Goal: Information Seeking & Learning: Understand process/instructions

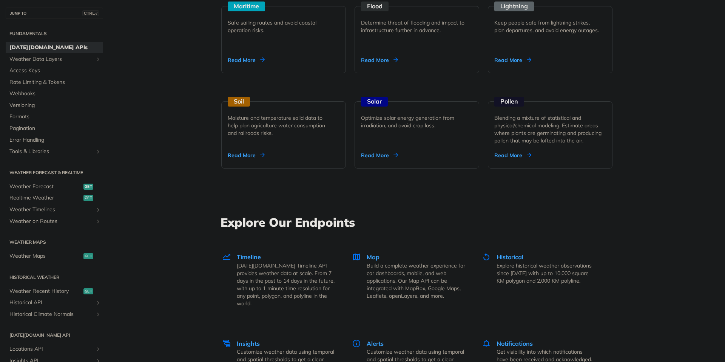
scroll to position [816, 0]
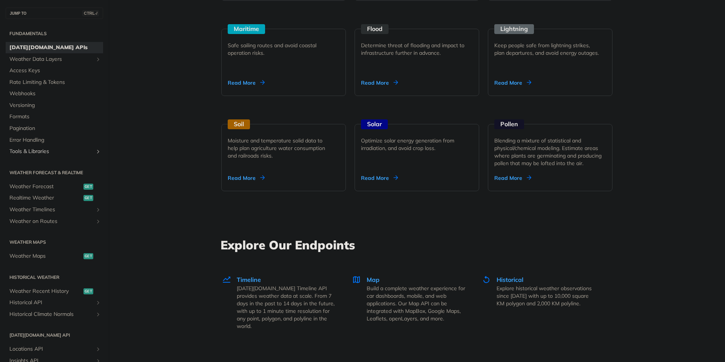
click at [48, 151] on span "Tools & Libraries" at bounding box center [51, 152] width 84 height 8
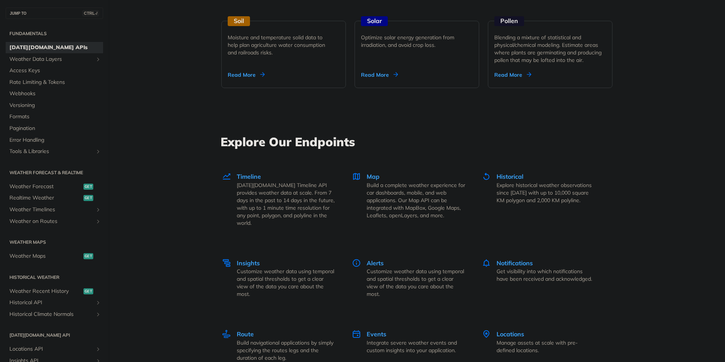
scroll to position [952, 0]
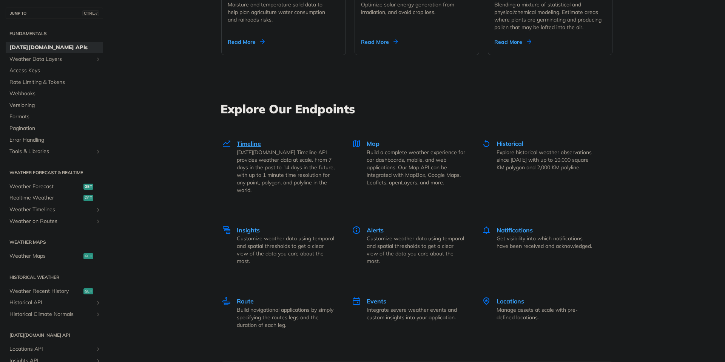
click at [248, 145] on span "Timeline" at bounding box center [249, 144] width 24 height 8
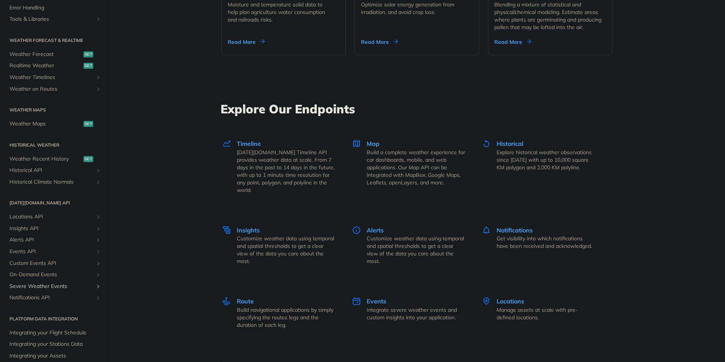
scroll to position [136, 0]
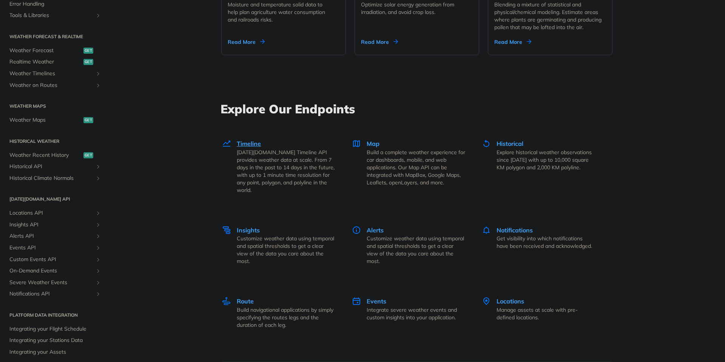
click at [250, 145] on span "Timeline" at bounding box center [249, 144] width 24 height 8
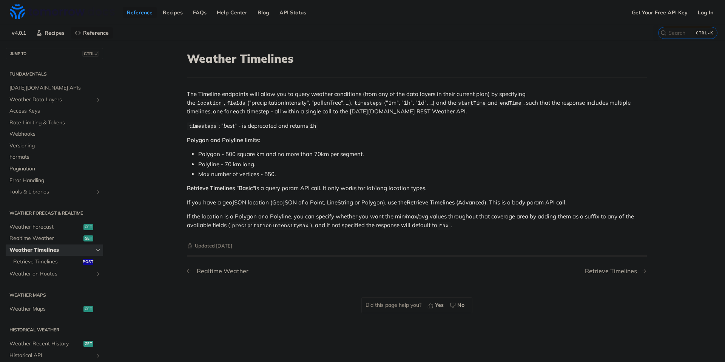
click at [227, 271] on div "Realtime Weather" at bounding box center [221, 270] width 56 height 7
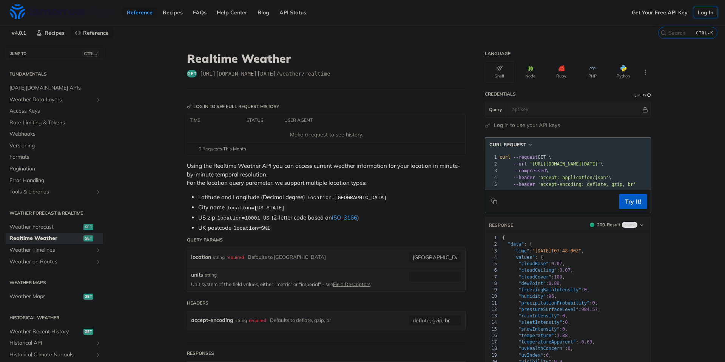
click at [703, 12] on link "Log In" at bounding box center [706, 12] width 24 height 11
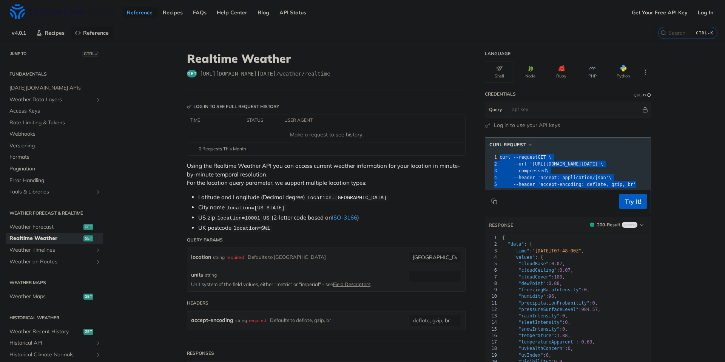
drag, startPoint x: 634, startPoint y: 184, endPoint x: 485, endPoint y: 157, distance: 151.5
click at [498, 157] on div "1 curl --request GET \ 2 --url 'https://api.tomorrow.io/v4/weather/realtime?loc…" at bounding box center [601, 171] width 207 height 34
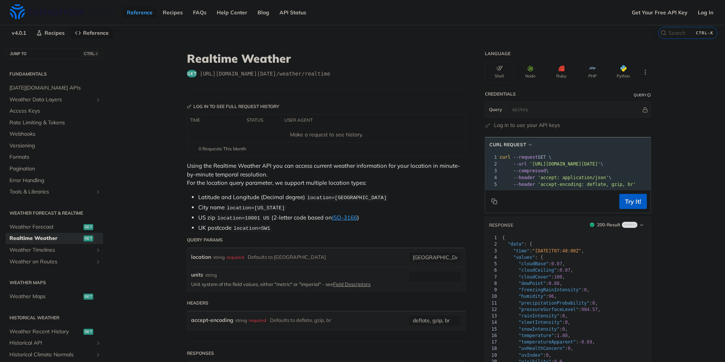
click at [521, 176] on span "--header" at bounding box center [524, 177] width 22 height 5
click at [634, 207] on button "Try It!" at bounding box center [633, 201] width 28 height 15
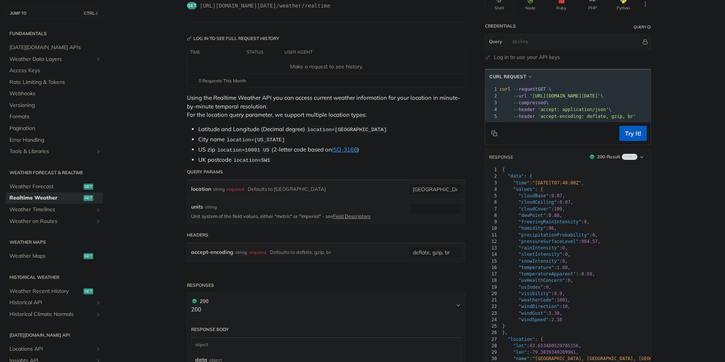
click at [242, 198] on div "location string required Defaults to toronto toronto" at bounding box center [326, 189] width 278 height 19
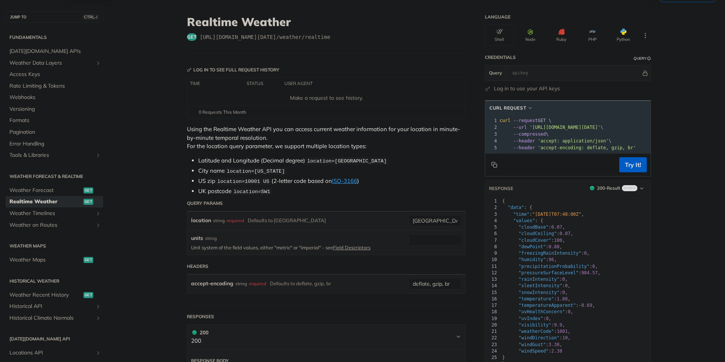
scroll to position [68, 0]
